Goal: Task Accomplishment & Management: Complete application form

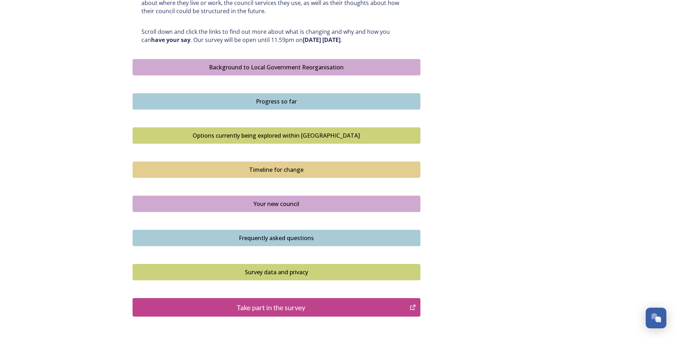
scroll to position [391, 0]
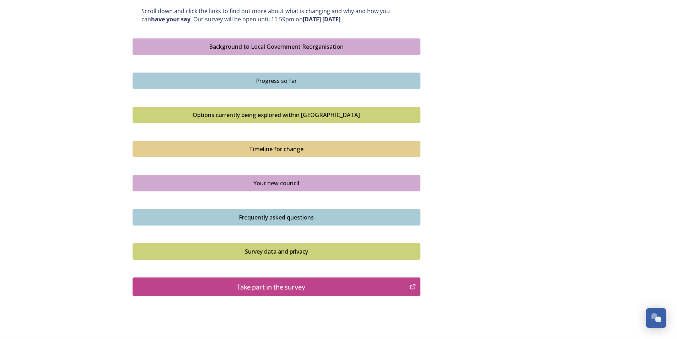
click at [353, 285] on div "Take part in the survey" at bounding box center [271, 286] width 270 height 11
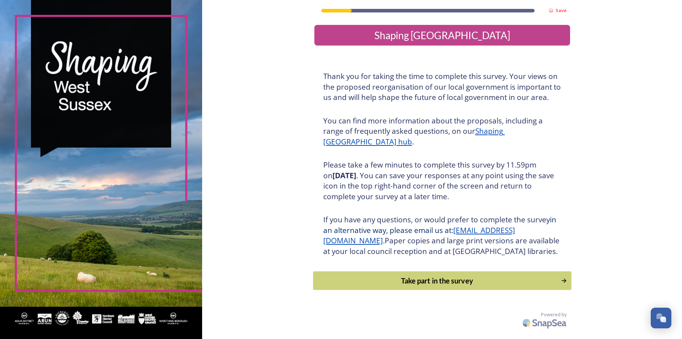
click at [419, 286] on div "Take part in the survey" at bounding box center [437, 280] width 240 height 11
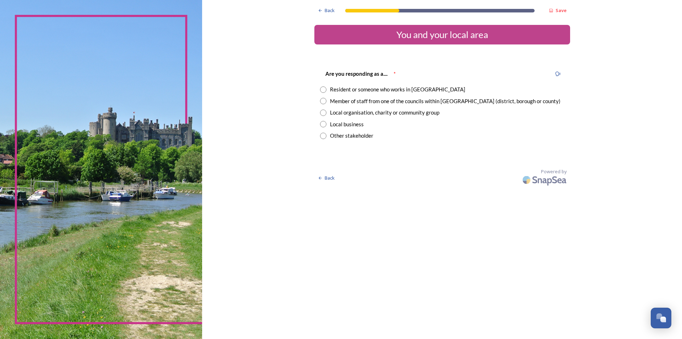
click at [326, 101] on input "radio" at bounding box center [323, 101] width 6 height 6
radio input "true"
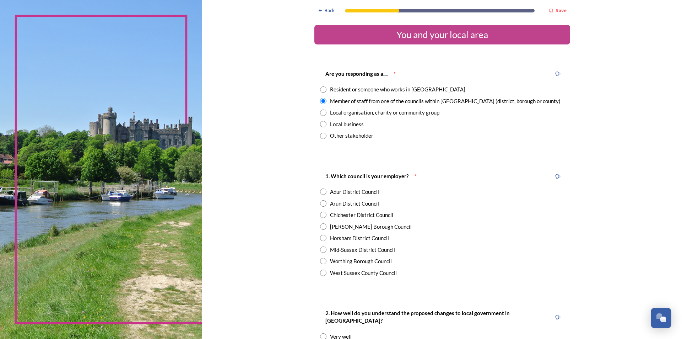
click at [325, 259] on div "Worthing Borough Council" at bounding box center [442, 261] width 244 height 8
radio input "true"
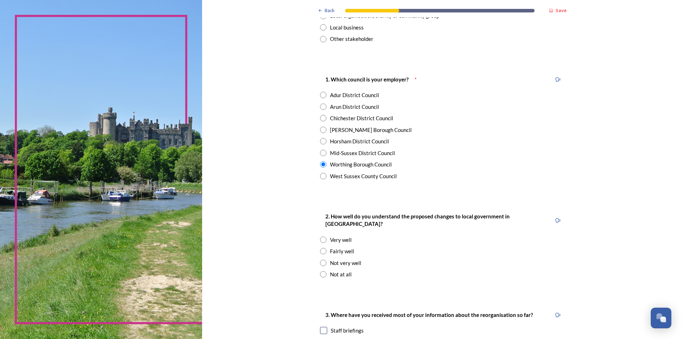
scroll to position [107, 0]
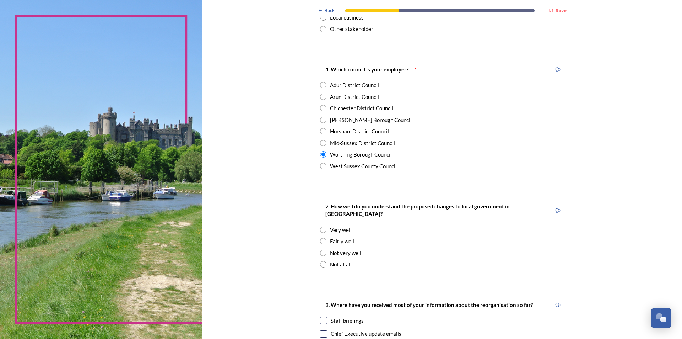
click at [321, 238] on input "radio" at bounding box center [323, 241] width 6 height 6
radio input "true"
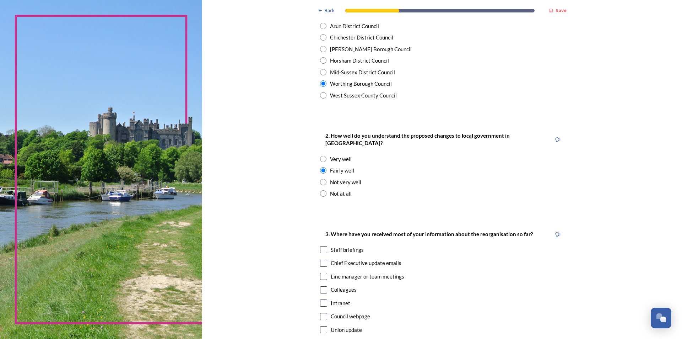
scroll to position [178, 0]
click at [320, 246] on input "checkbox" at bounding box center [323, 249] width 7 height 7
checkbox input "true"
click at [322, 259] on input "checkbox" at bounding box center [323, 262] width 7 height 7
checkbox input "true"
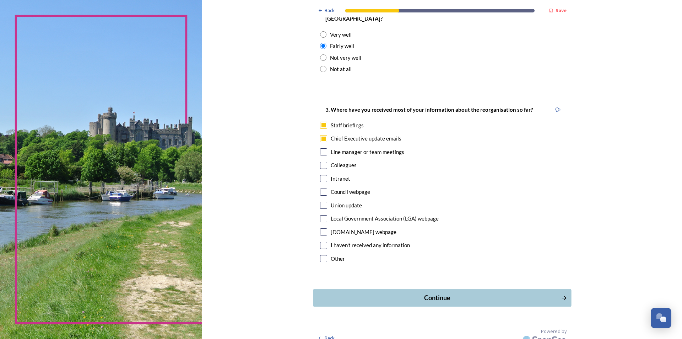
scroll to position [303, 0]
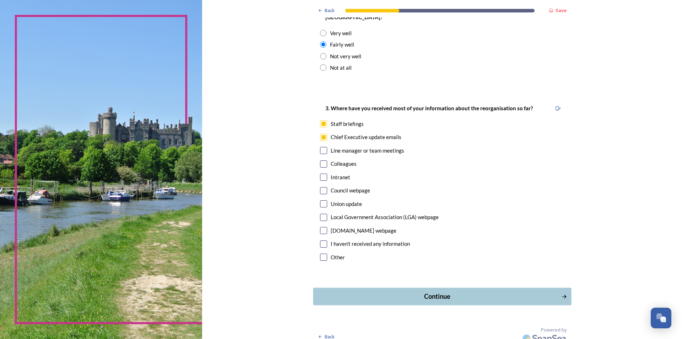
click at [377, 291] on div "Continue" at bounding box center [437, 296] width 241 height 10
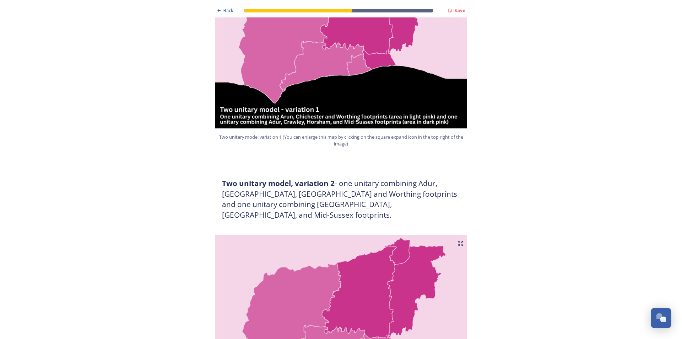
scroll to position [533, 0]
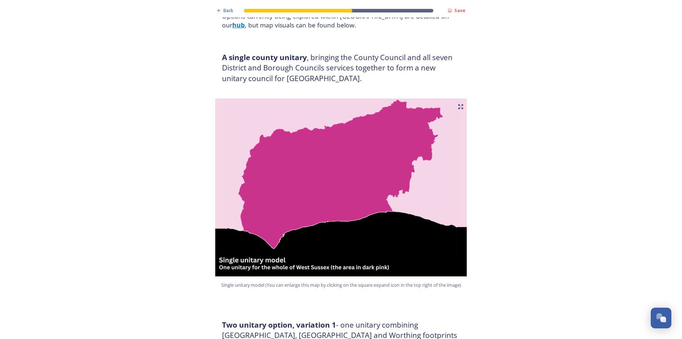
click at [328, 187] on img at bounding box center [341, 187] width 256 height 178
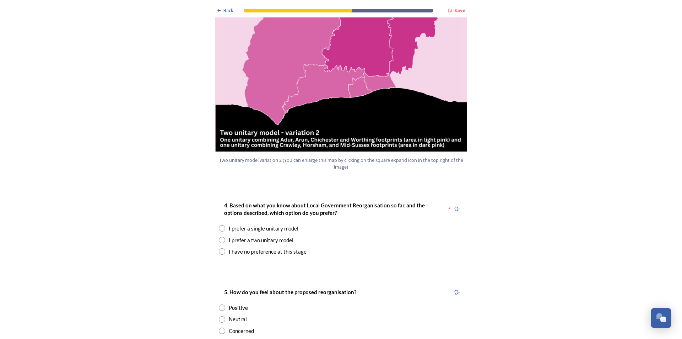
scroll to position [959, 0]
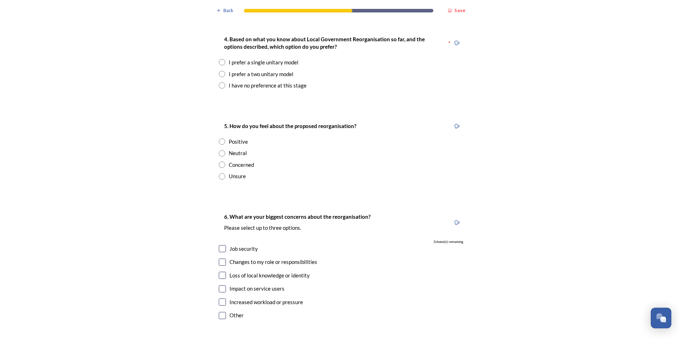
click at [219, 59] on input "radio" at bounding box center [222, 62] width 6 height 6
radio input "true"
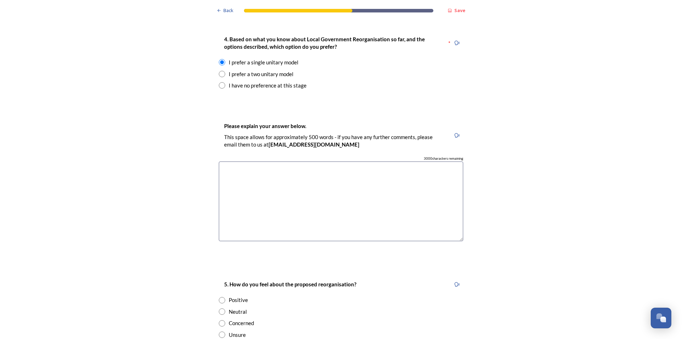
click at [255, 161] on textarea at bounding box center [341, 201] width 244 height 80
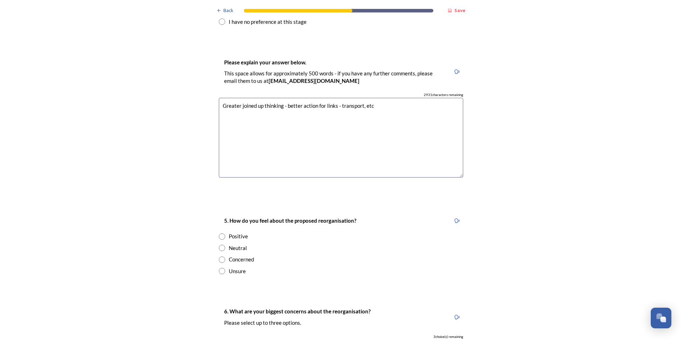
scroll to position [1030, 0]
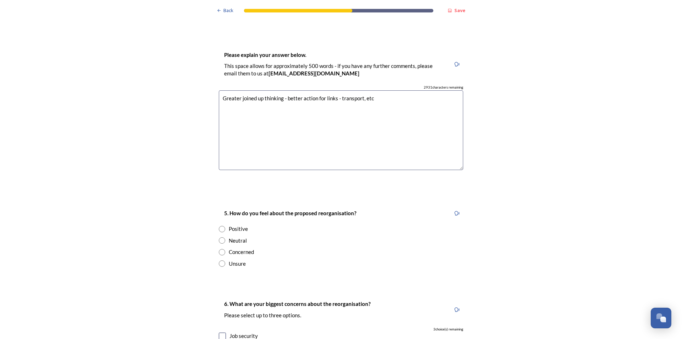
type textarea "Greater joined up thinking - better action for links - transport, etc"
click at [221, 237] on input "radio" at bounding box center [222, 240] width 6 height 6
radio input "true"
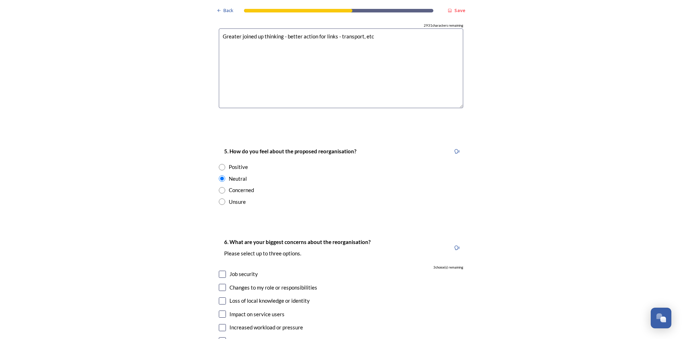
scroll to position [1101, 0]
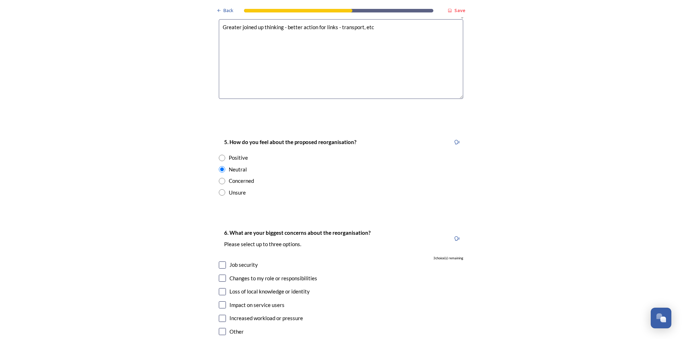
click at [221, 261] on input "checkbox" at bounding box center [222, 264] width 7 height 7
checkbox input "true"
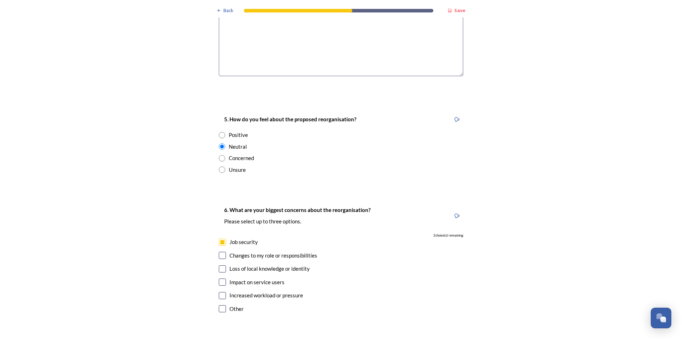
scroll to position [1137, 0]
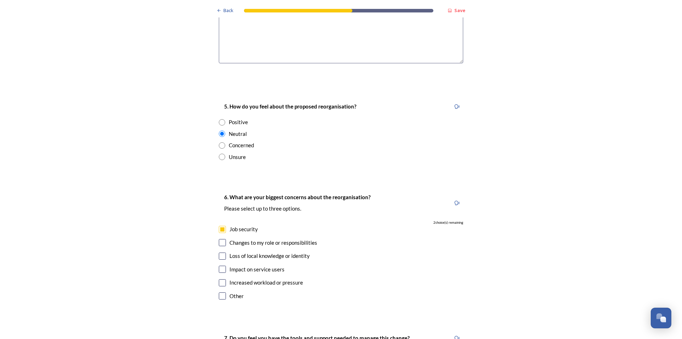
click at [222, 239] on input "checkbox" at bounding box center [222, 242] width 7 height 7
checkbox input "true"
click at [220, 279] on input "checkbox" at bounding box center [222, 282] width 7 height 7
checkbox input "true"
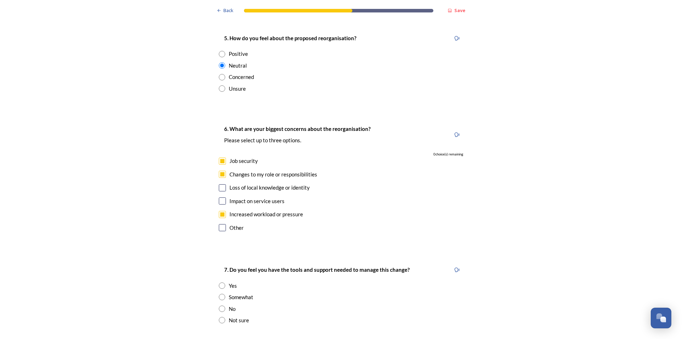
scroll to position [1208, 0]
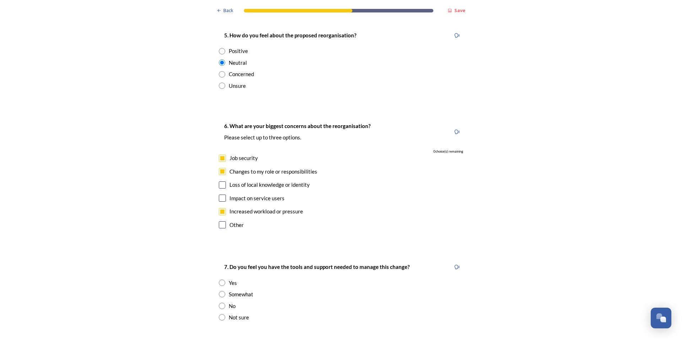
click at [220, 291] on input "radio" at bounding box center [222, 294] width 6 height 6
radio input "true"
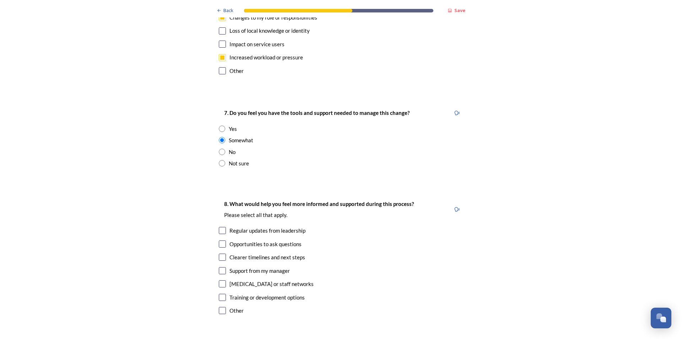
scroll to position [1386, 0]
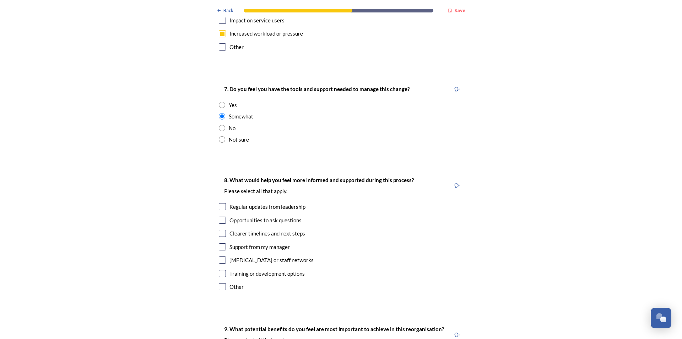
click at [219, 203] on input "checkbox" at bounding box center [222, 206] width 7 height 7
checkbox input "true"
click at [219, 216] on input "checkbox" at bounding box center [222, 219] width 7 height 7
checkbox input "true"
click at [220, 270] on input "checkbox" at bounding box center [222, 273] width 7 height 7
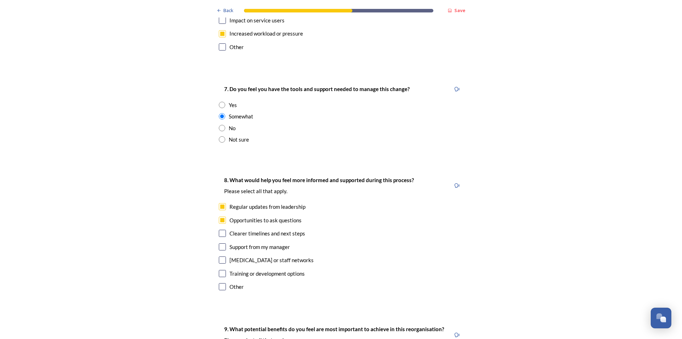
checkbox input "true"
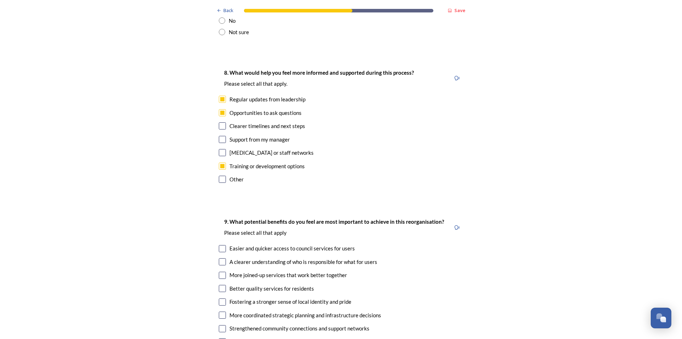
scroll to position [1528, 0]
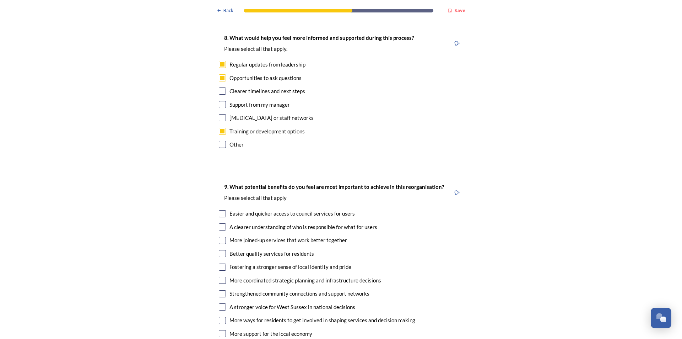
click at [220, 210] on input "checkbox" at bounding box center [222, 213] width 7 height 7
checkbox input "true"
click at [219, 211] on div "9. What potential benefits do you feel are most important to achieve in this re…" at bounding box center [341, 274] width 256 height 198
click at [220, 237] on input "checkbox" at bounding box center [222, 240] width 7 height 7
checkbox input "true"
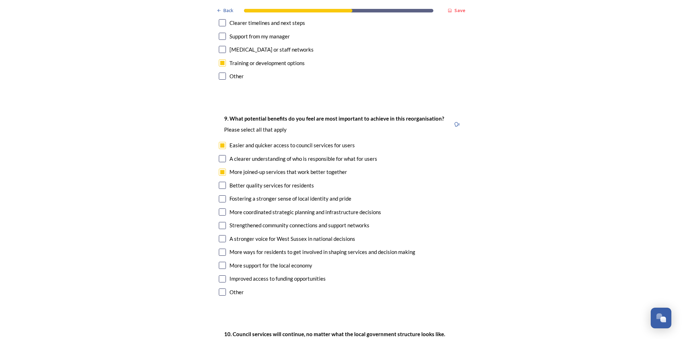
scroll to position [1599, 0]
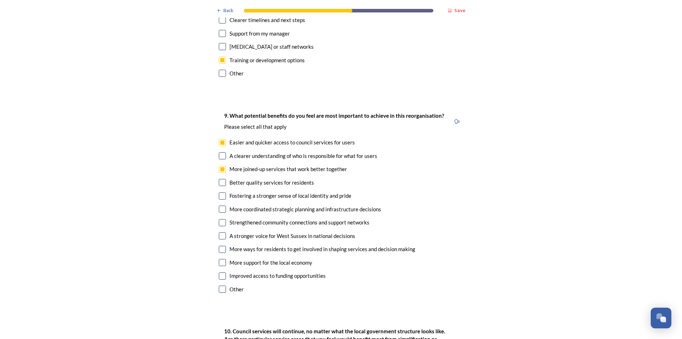
click at [219, 179] on input "checkbox" at bounding box center [222, 182] width 7 height 7
checkbox input "true"
click at [221, 205] on input "checkbox" at bounding box center [222, 208] width 7 height 7
checkbox input "true"
click at [219, 219] on input "checkbox" at bounding box center [222, 222] width 7 height 7
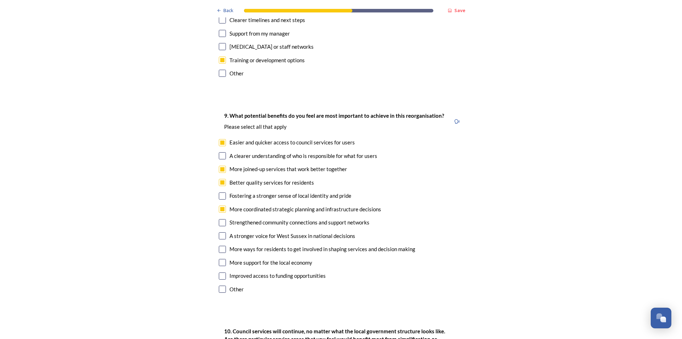
checkbox input "true"
click at [220, 232] on input "checkbox" at bounding box center [222, 235] width 7 height 7
checkbox input "true"
click at [220, 246] on input "checkbox" at bounding box center [222, 249] width 7 height 7
checkbox input "true"
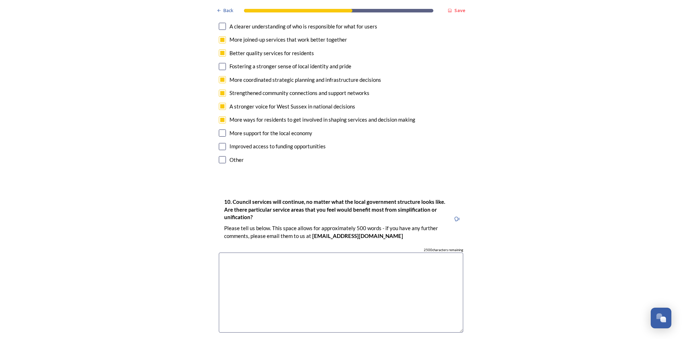
scroll to position [1741, 0]
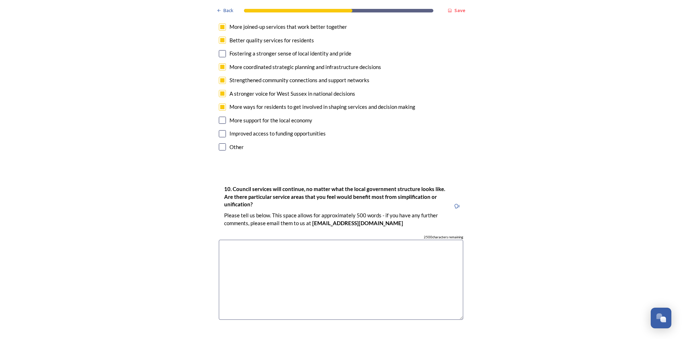
click at [257, 239] on textarea at bounding box center [341, 279] width 244 height 80
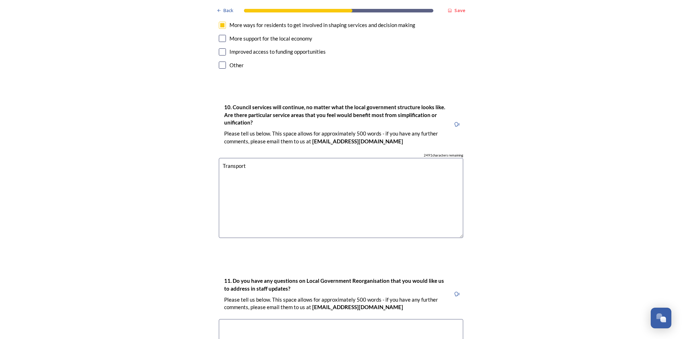
scroll to position [1848, 0]
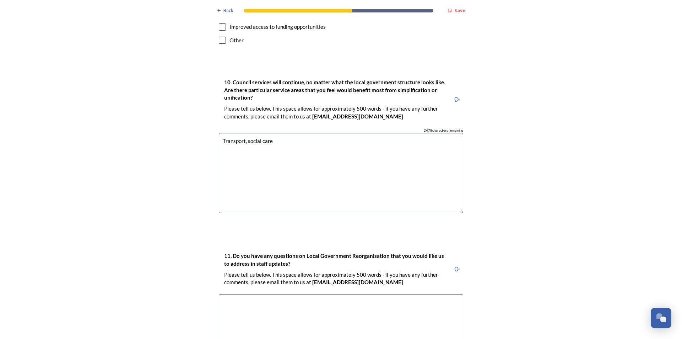
type textarea "Transport, social care"
click at [285, 294] on textarea at bounding box center [341, 334] width 244 height 80
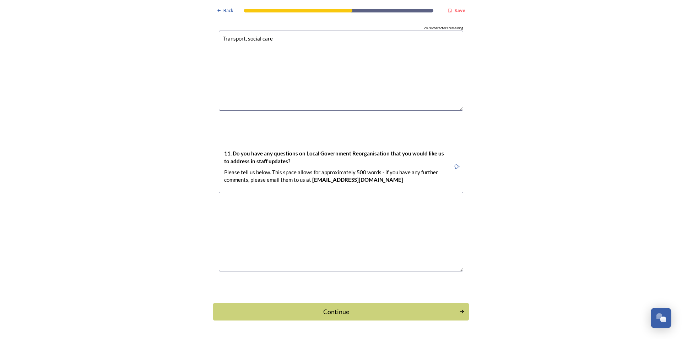
scroll to position [1952, 0]
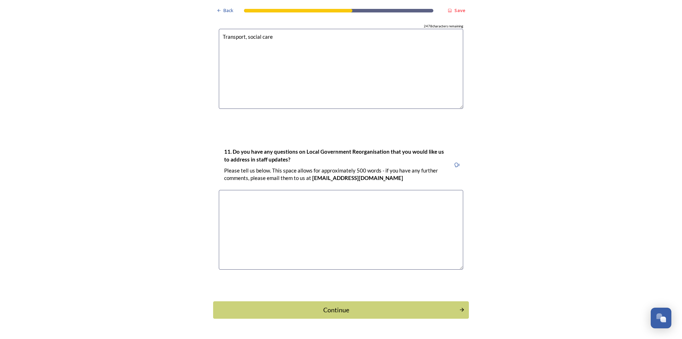
click at [285, 305] on div "Continue" at bounding box center [336, 310] width 238 height 10
